Goal: Navigation & Orientation: Find specific page/section

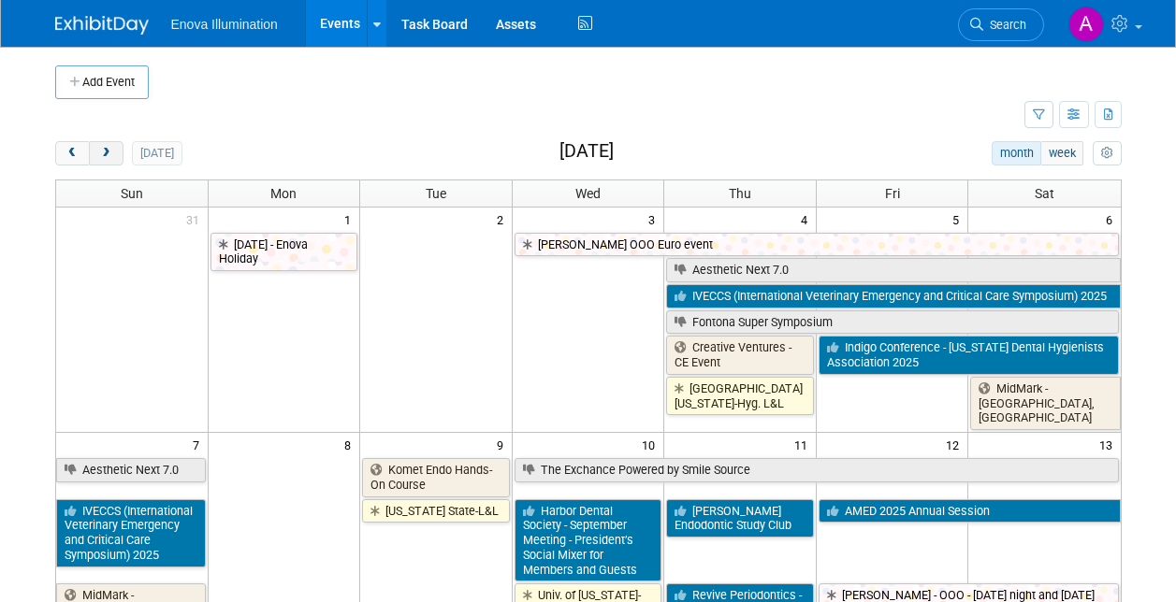
click at [108, 154] on span "next" at bounding box center [106, 154] width 14 height 12
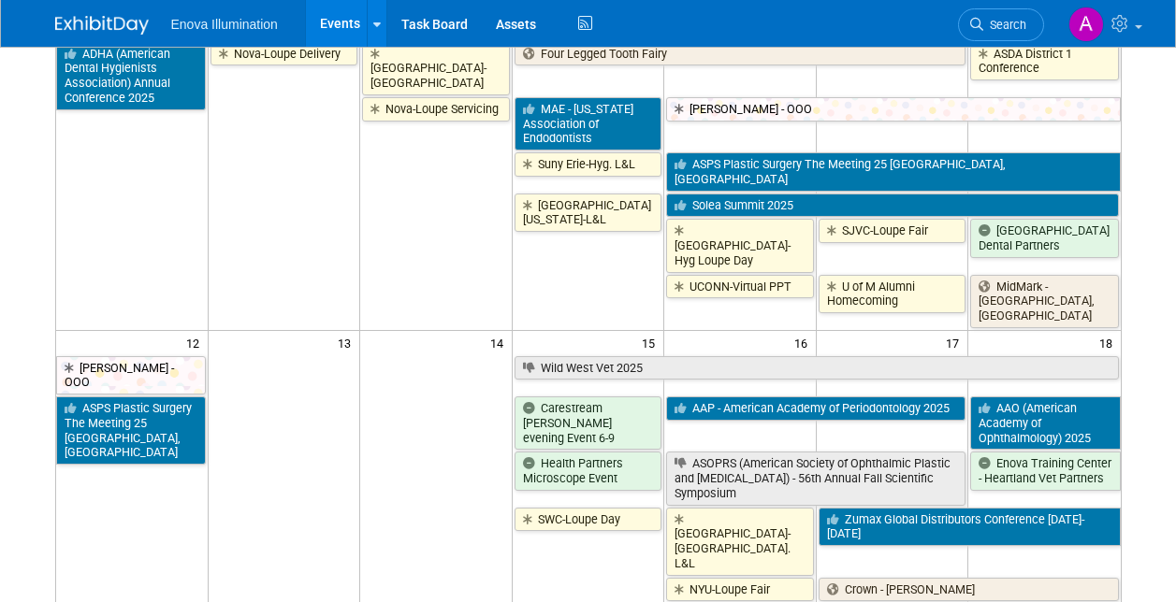
scroll to position [561, 0]
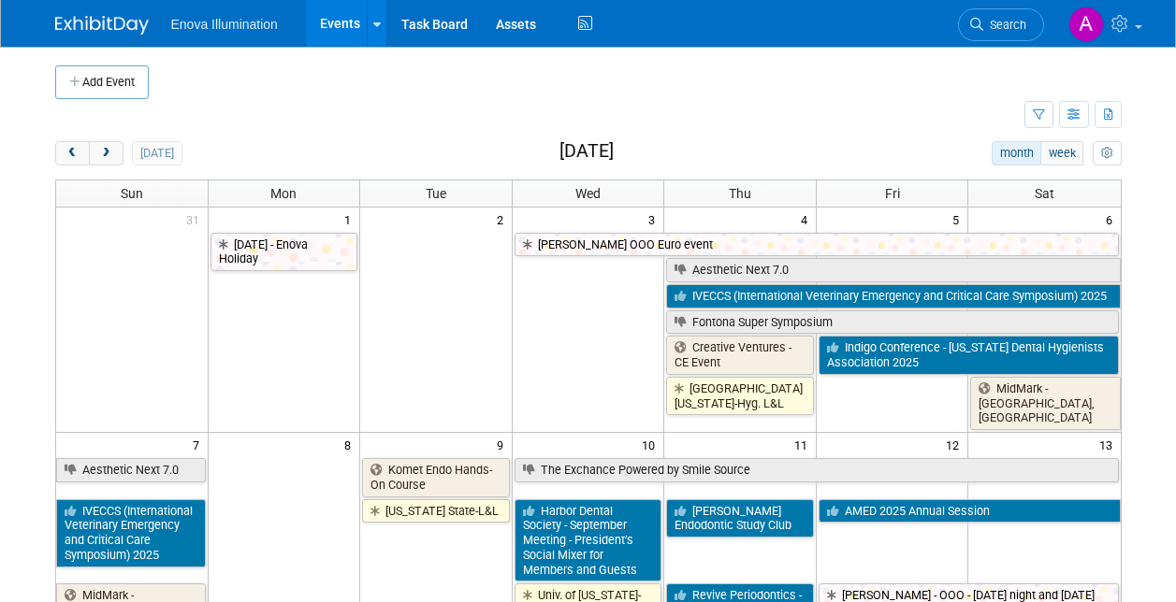
click at [104, 148] on span "next" at bounding box center [106, 154] width 14 height 12
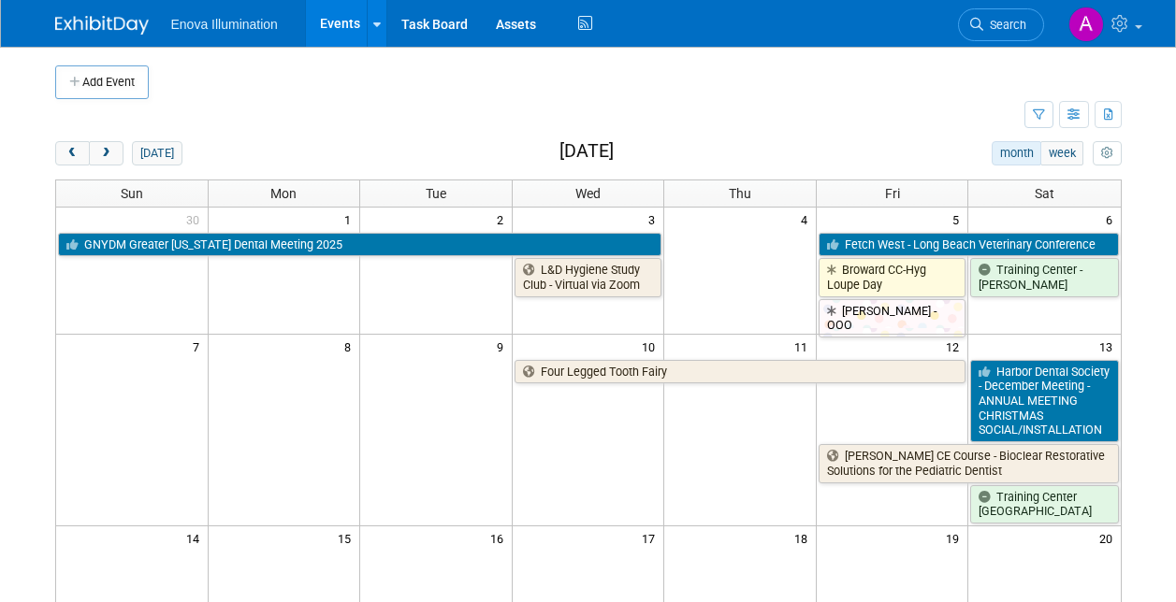
click at [104, 148] on span "next" at bounding box center [106, 154] width 14 height 12
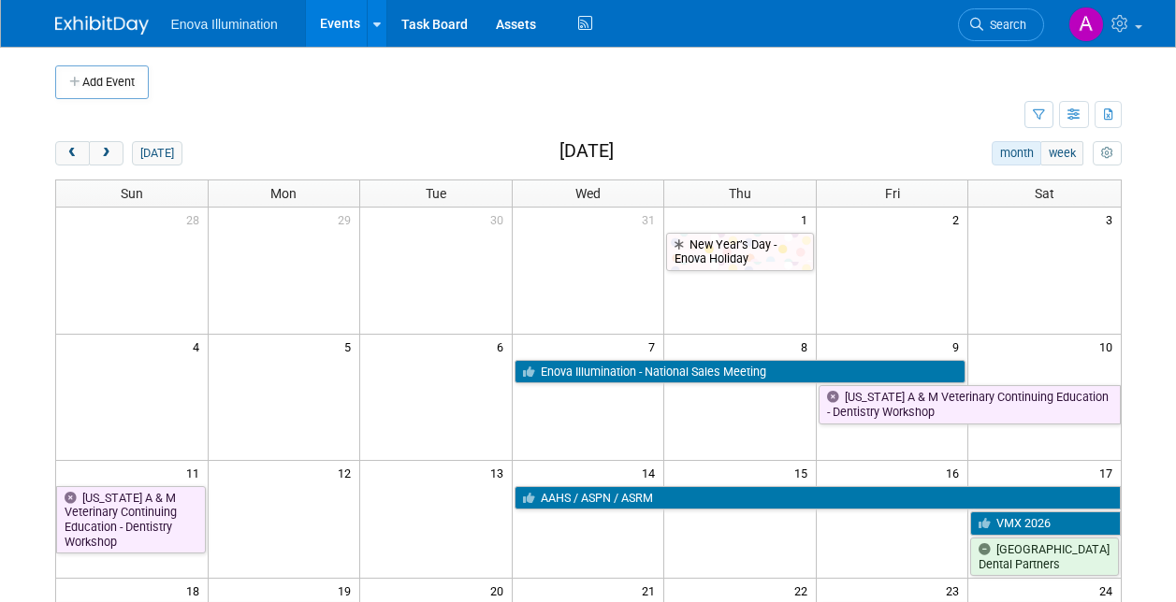
click at [104, 148] on span "next" at bounding box center [106, 154] width 14 height 12
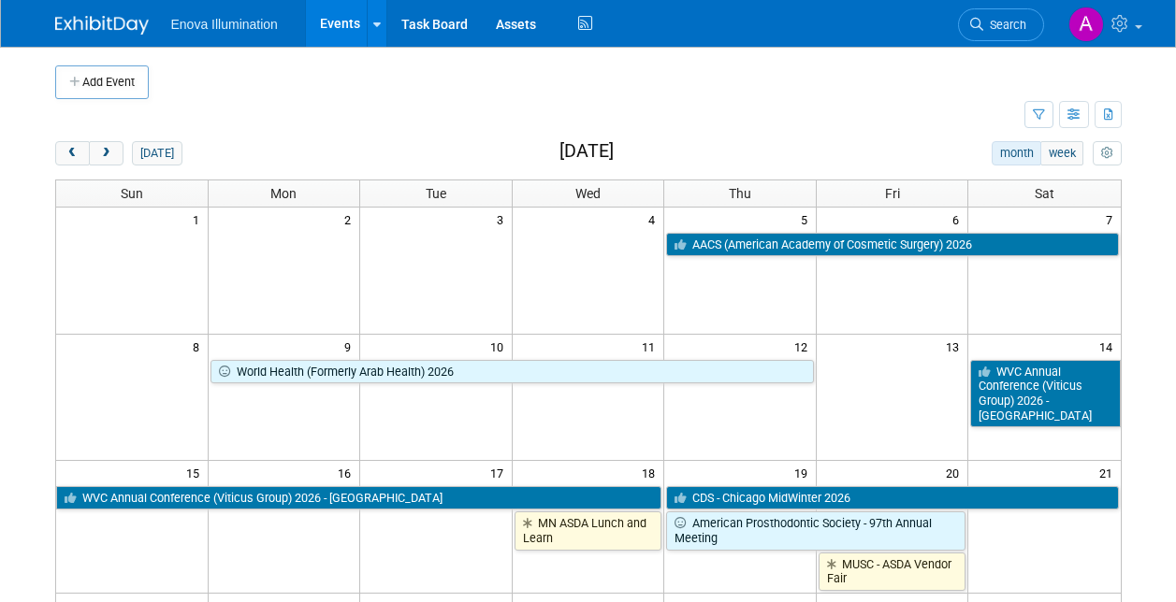
click at [104, 148] on span "next" at bounding box center [106, 154] width 14 height 12
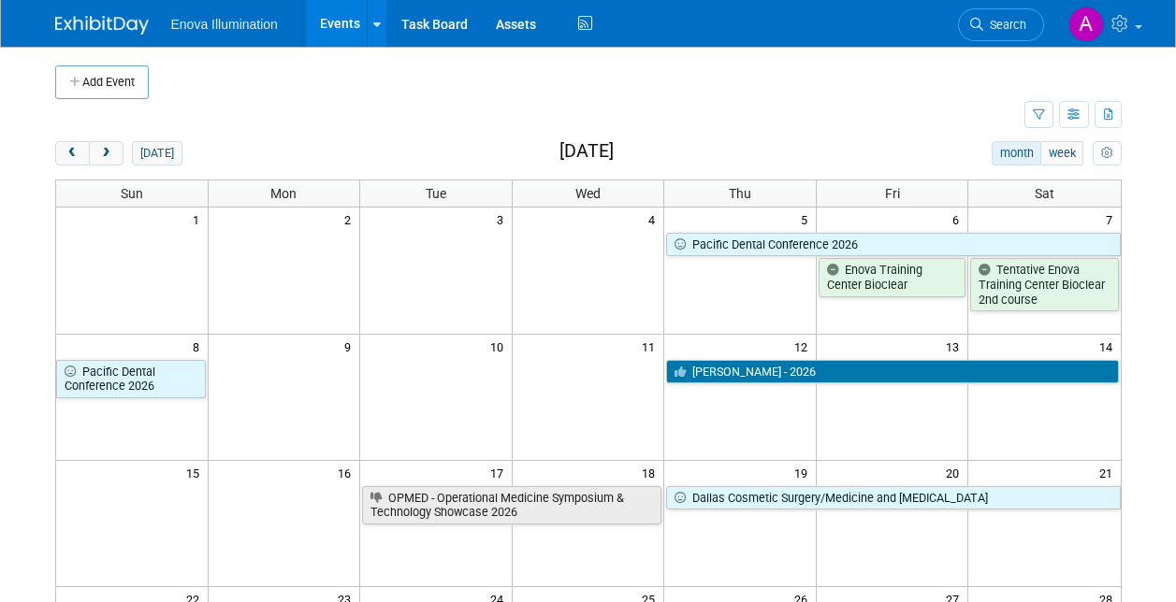
click at [104, 148] on span "next" at bounding box center [106, 154] width 14 height 12
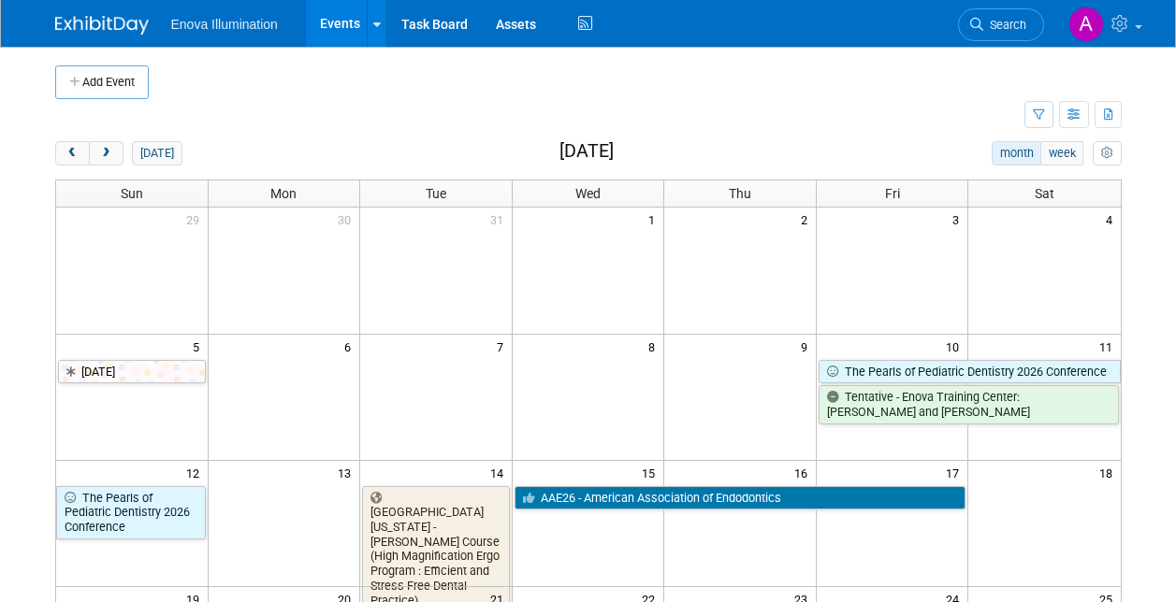
click at [104, 148] on span "next" at bounding box center [106, 154] width 14 height 12
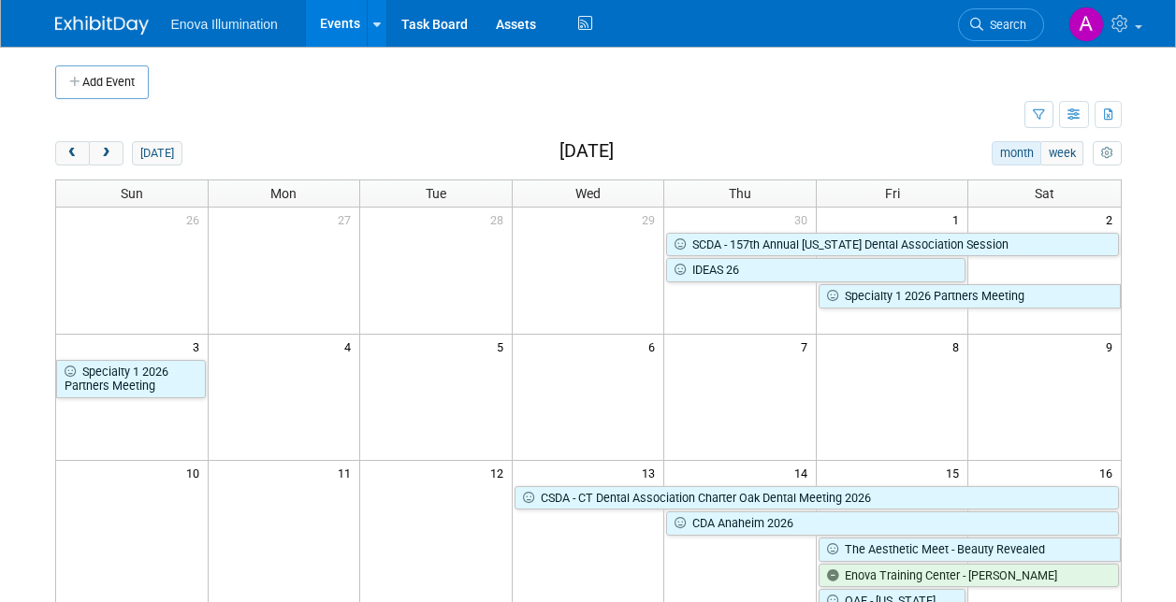
click at [104, 148] on span "next" at bounding box center [106, 154] width 14 height 12
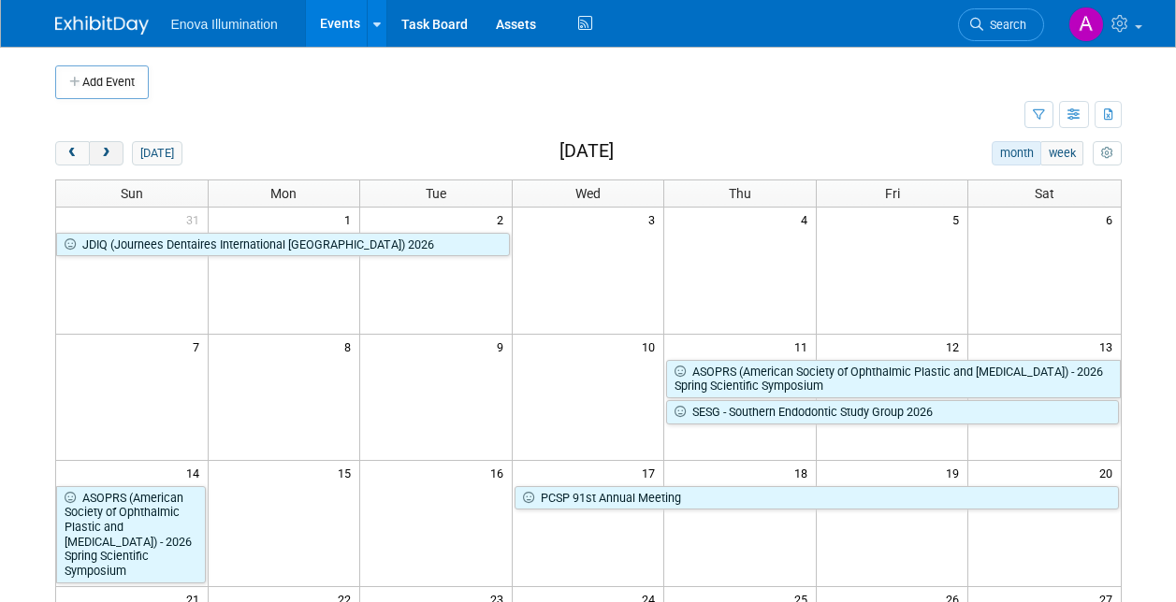
click at [120, 153] on button "next" at bounding box center [106, 153] width 35 height 24
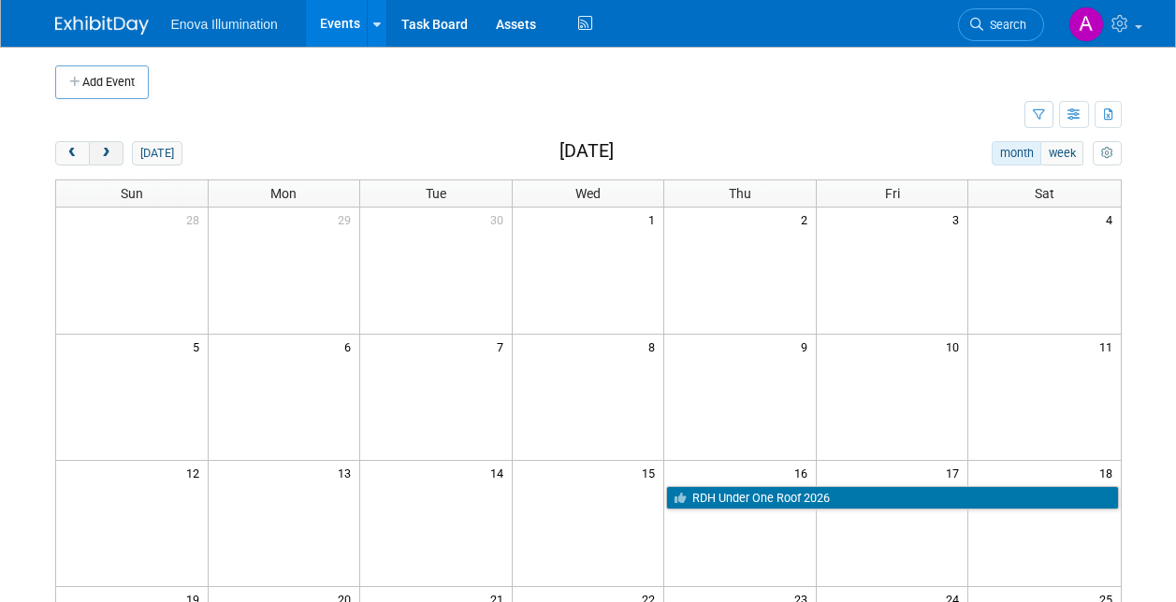
click at [103, 145] on button "next" at bounding box center [106, 153] width 35 height 24
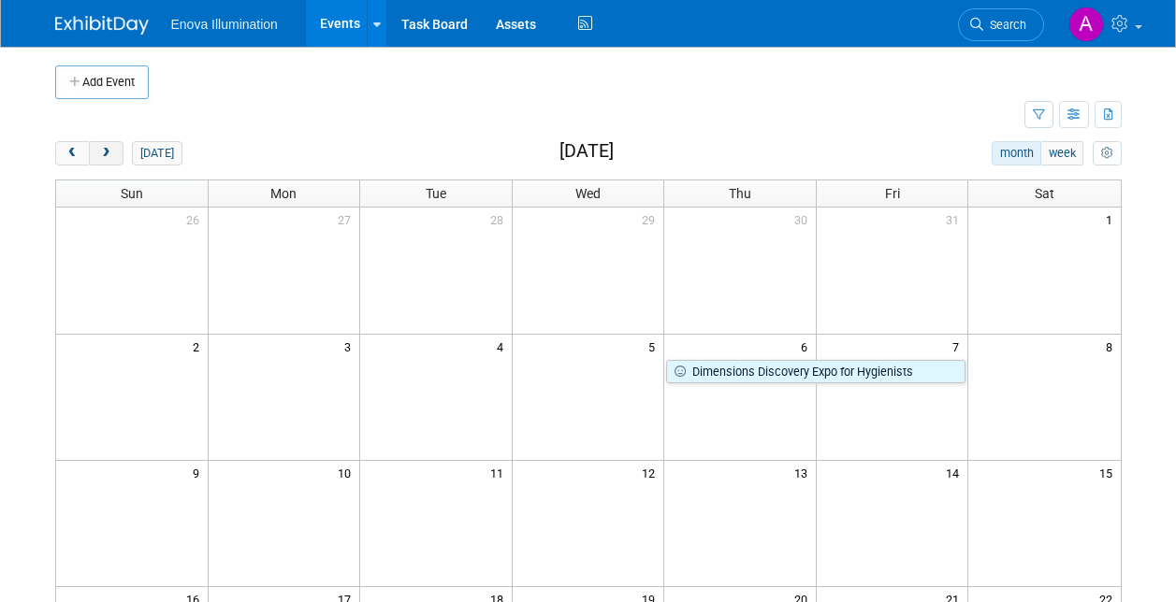
click at [113, 148] on button "next" at bounding box center [106, 153] width 35 height 24
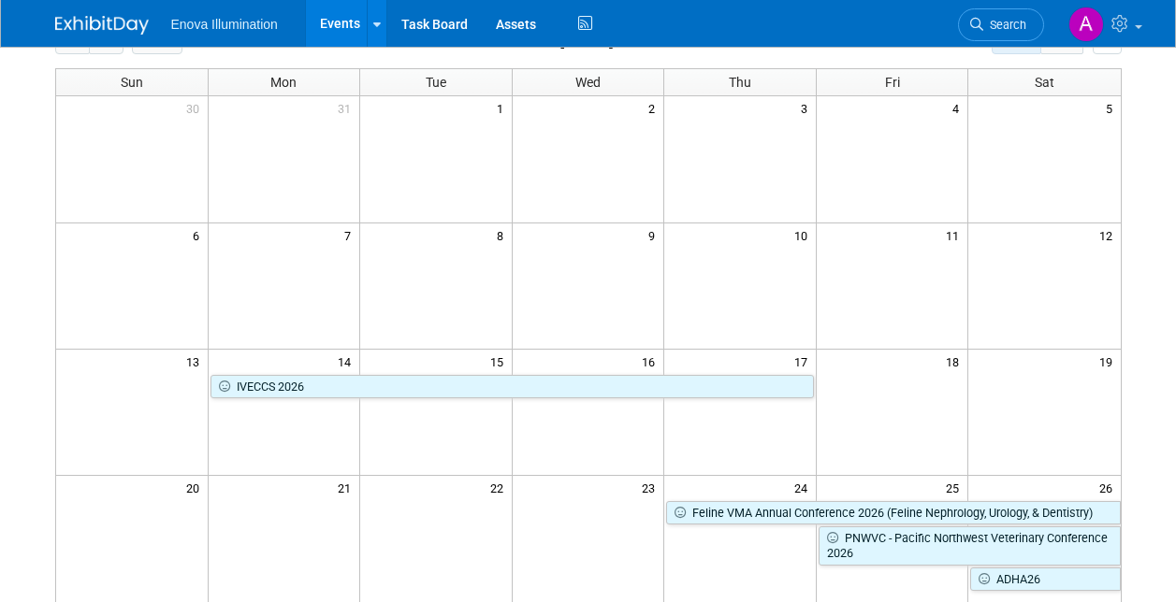
scroll to position [94, 0]
